Goal: Task Accomplishment & Management: Complete application form

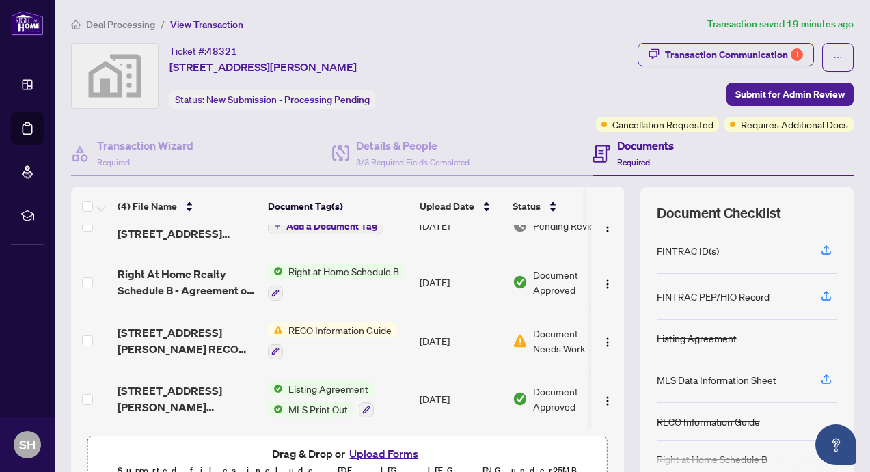
scroll to position [120, 0]
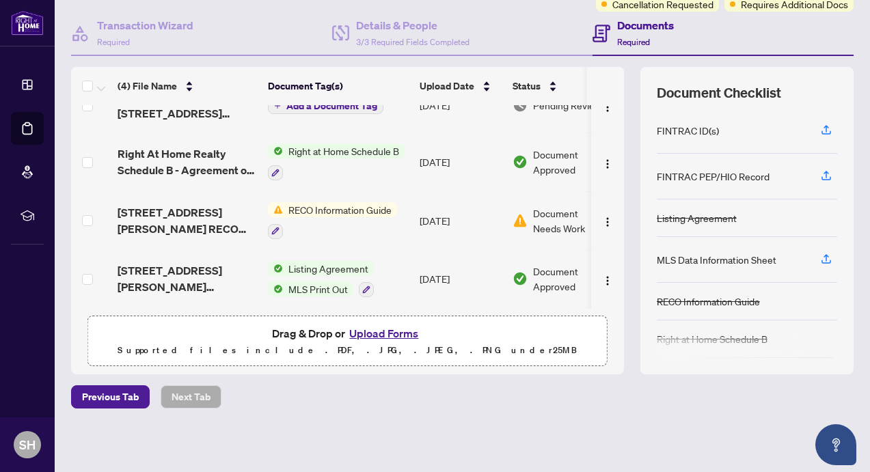
click at [387, 333] on button "Upload Forms" at bounding box center [383, 333] width 77 height 18
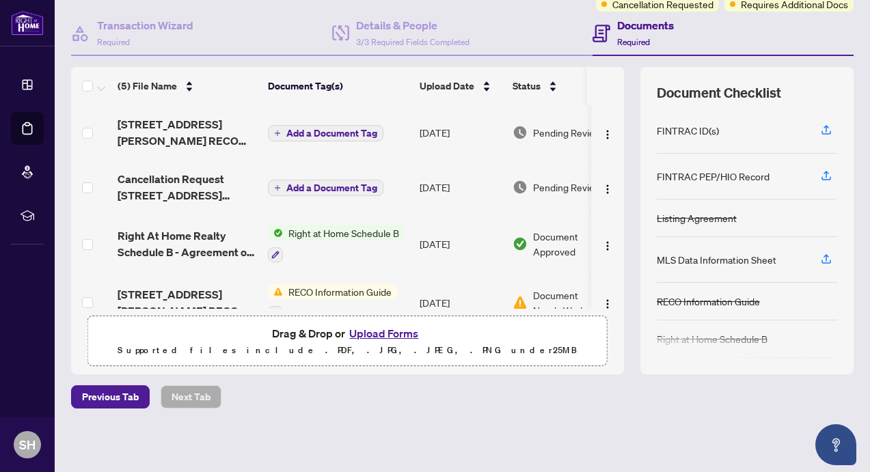
scroll to position [1, 0]
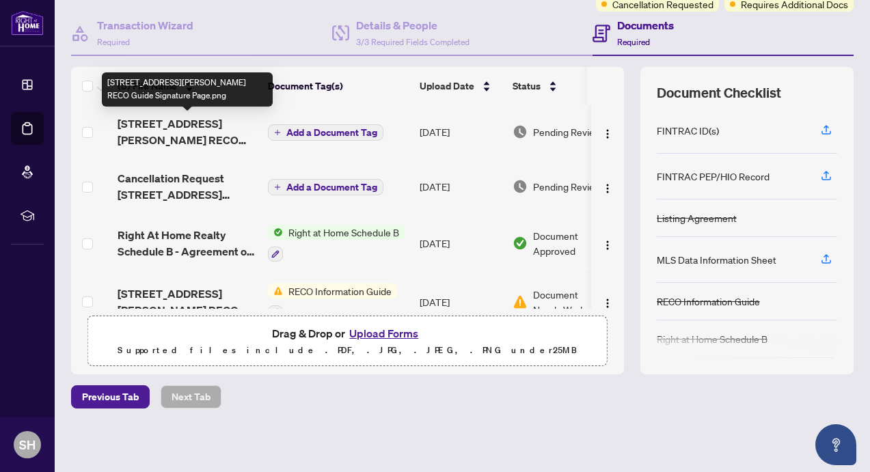
click at [219, 122] on span "[STREET_ADDRESS][PERSON_NAME] RECO Guide Signature Page.png" at bounding box center [186, 131] width 139 height 33
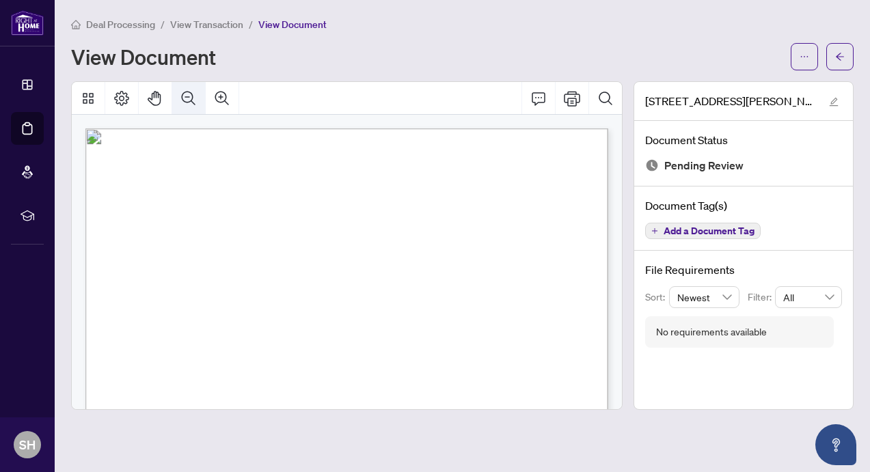
click at [193, 98] on icon "Zoom Out" at bounding box center [188, 98] width 16 height 16
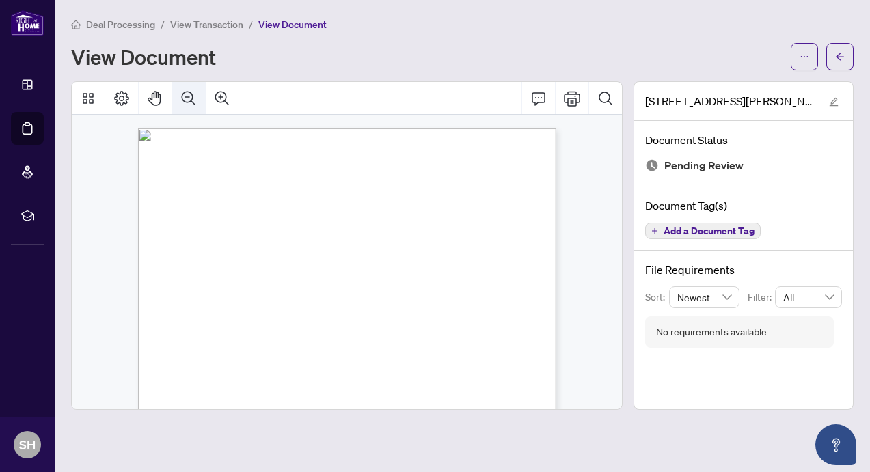
click at [193, 98] on icon "Zoom Out" at bounding box center [188, 98] width 16 height 16
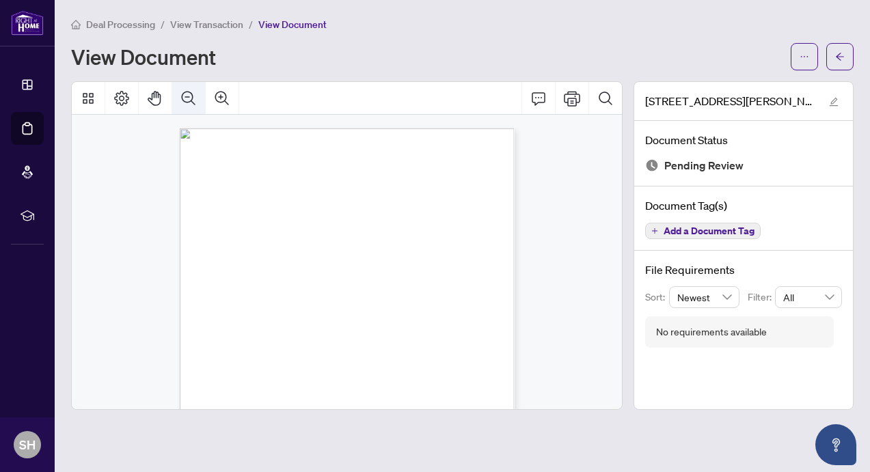
click at [193, 98] on icon "Zoom Out" at bounding box center [188, 98] width 16 height 16
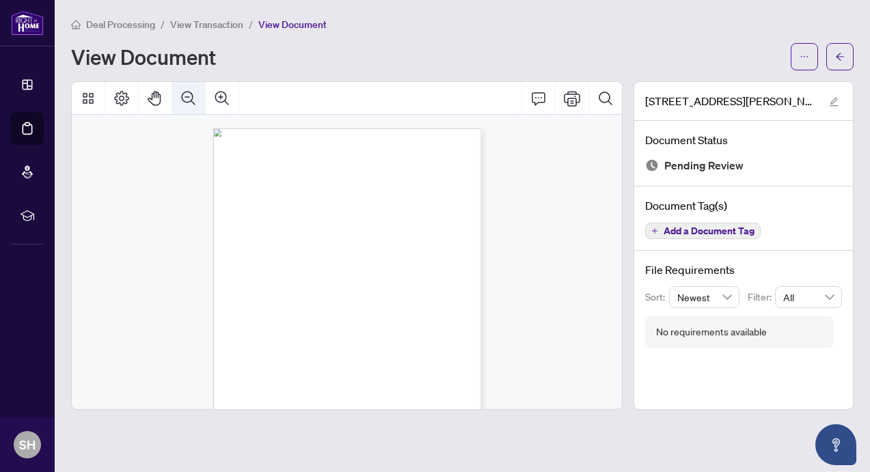
click at [191, 94] on icon "Zoom Out" at bounding box center [188, 98] width 16 height 16
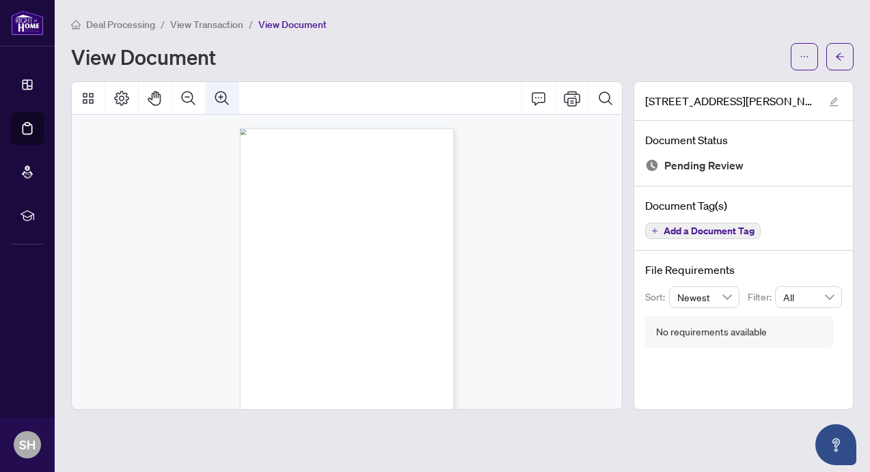
click at [217, 98] on icon "Zoom In" at bounding box center [222, 98] width 16 height 16
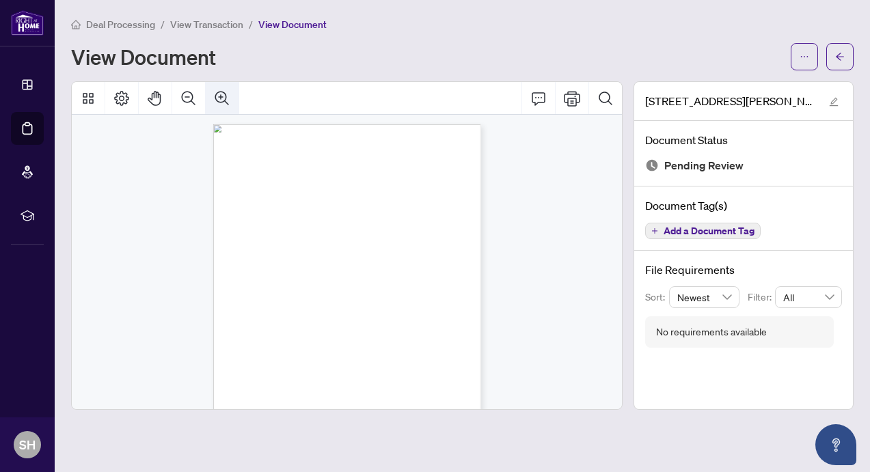
click at [217, 98] on icon "Zoom In" at bounding box center [222, 98] width 16 height 16
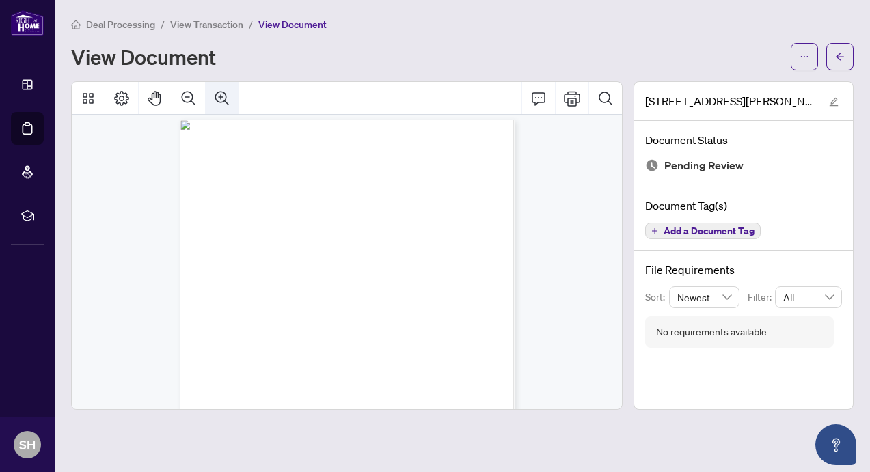
click at [217, 98] on icon "Zoom In" at bounding box center [222, 98] width 16 height 16
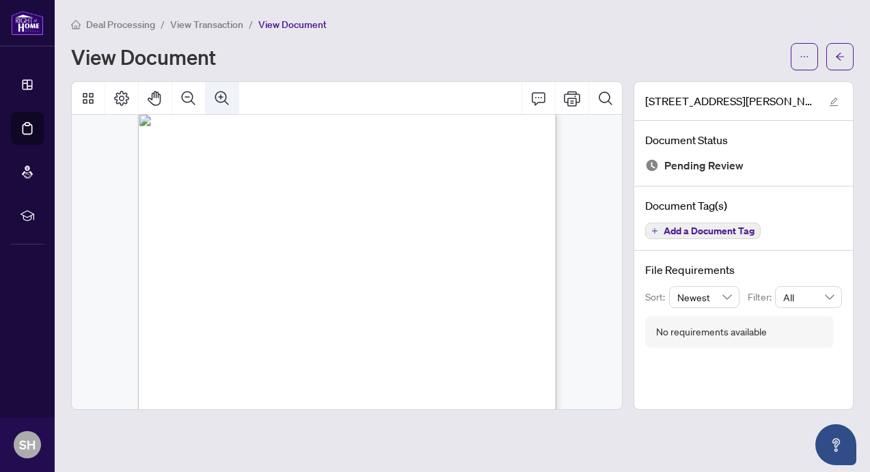
click at [217, 98] on icon "Zoom In" at bounding box center [222, 98] width 16 height 16
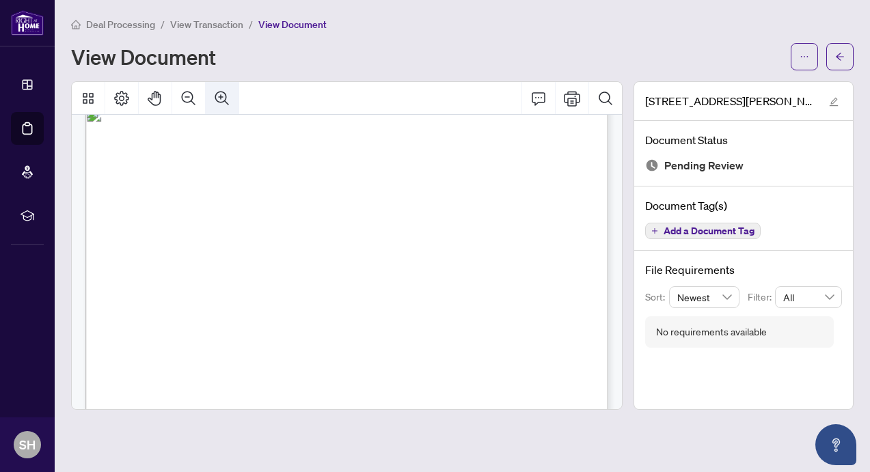
click at [217, 98] on icon "Zoom In" at bounding box center [222, 98] width 16 height 16
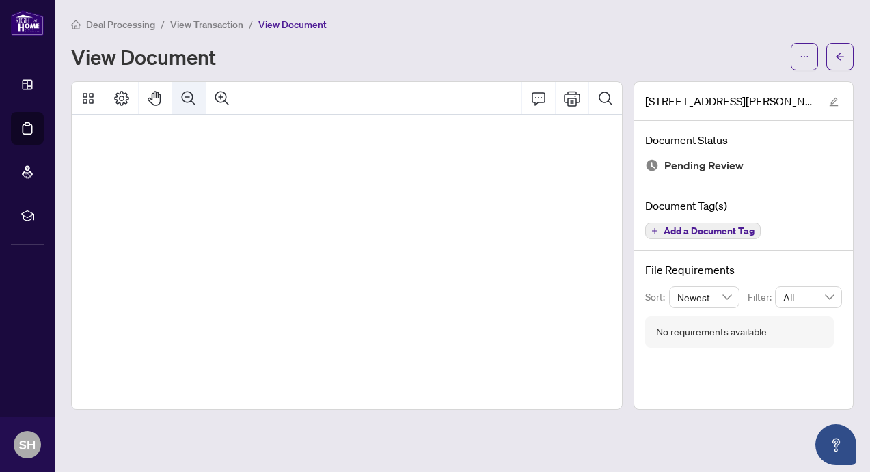
click at [184, 96] on icon "Zoom Out" at bounding box center [189, 98] width 14 height 14
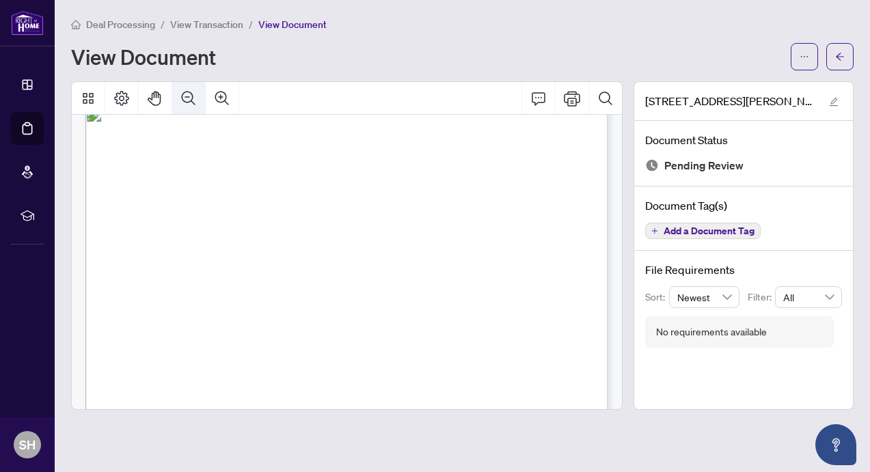
click at [184, 96] on icon "Zoom Out" at bounding box center [189, 98] width 14 height 14
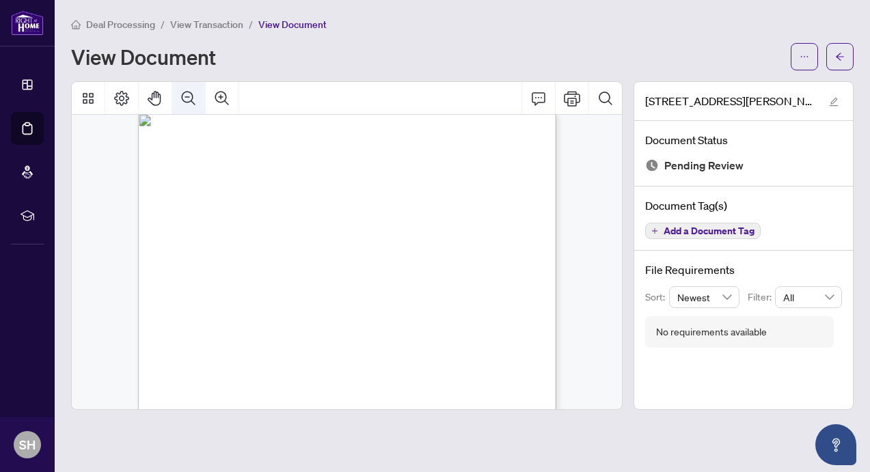
click at [184, 96] on icon "Zoom Out" at bounding box center [189, 98] width 14 height 14
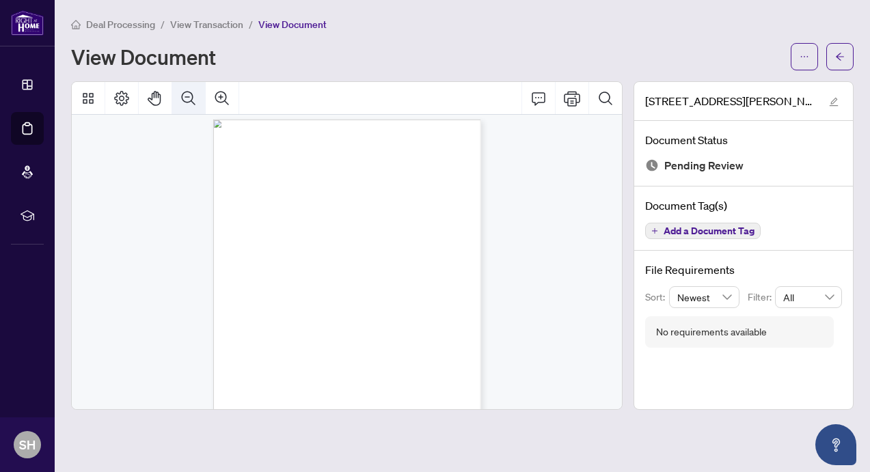
scroll to position [4, 0]
click at [184, 96] on icon "Zoom Out" at bounding box center [189, 98] width 14 height 14
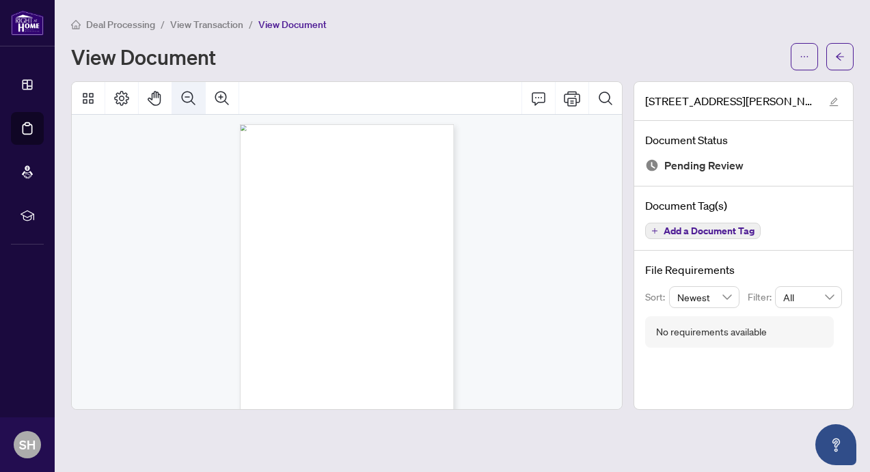
scroll to position [0, 0]
click at [184, 96] on icon "Zoom Out" at bounding box center [189, 98] width 14 height 14
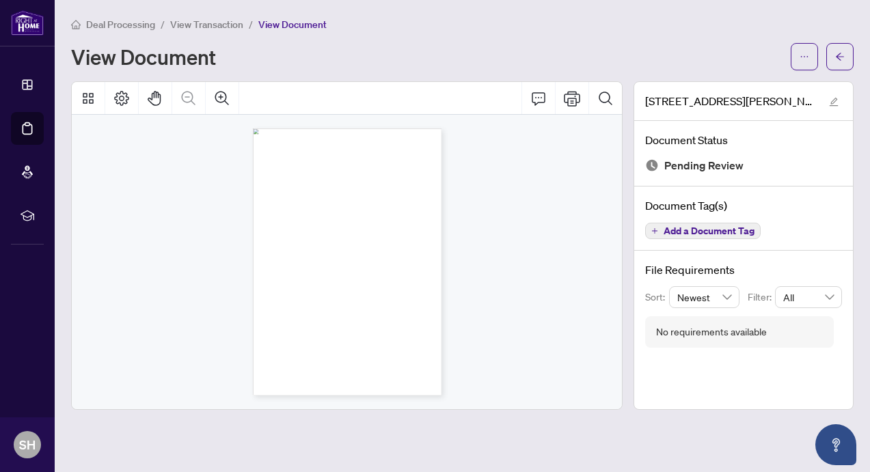
click at [428, 372] on div "Page 1" at bounding box center [347, 261] width 189 height 267
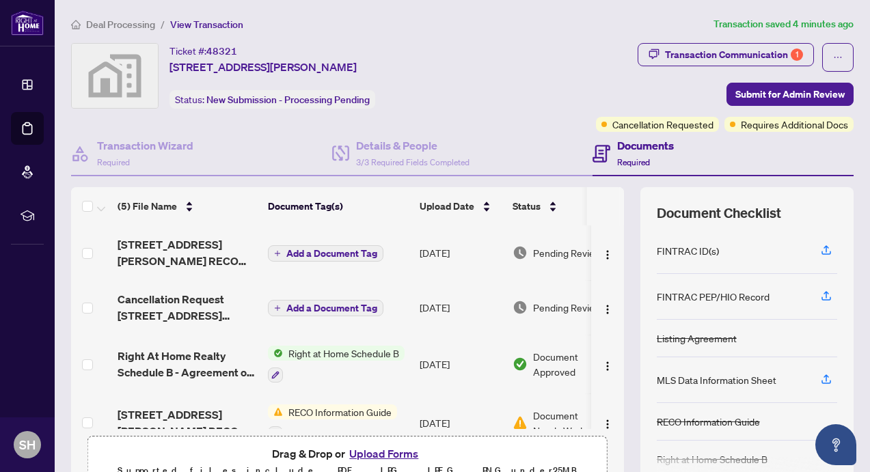
scroll to position [1, 0]
click at [605, 255] on img "button" at bounding box center [607, 254] width 11 height 11
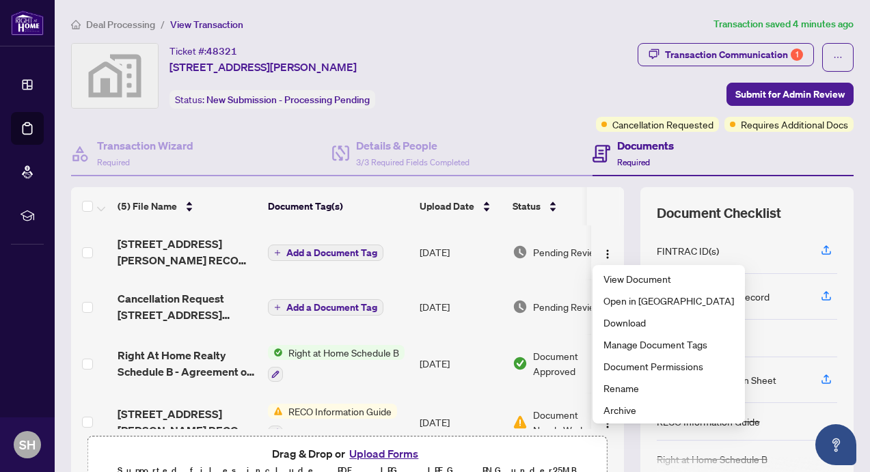
click at [369, 451] on button "Upload Forms" at bounding box center [383, 454] width 77 height 18
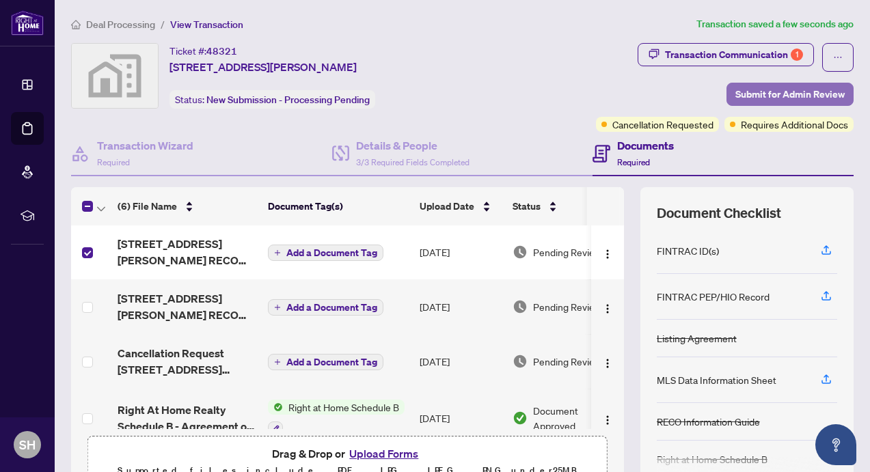
click at [779, 97] on span "Submit for Admin Review" at bounding box center [789, 94] width 109 height 22
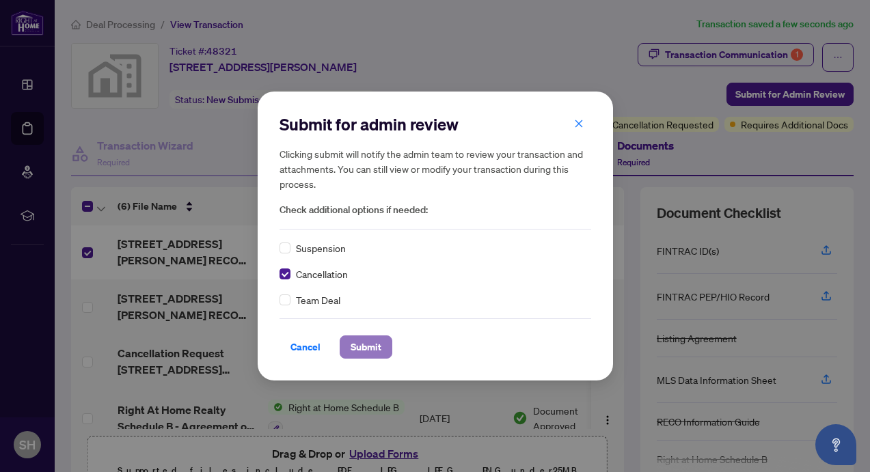
click at [367, 342] on span "Submit" at bounding box center [365, 347] width 31 height 22
